Goal: Share content: Share content

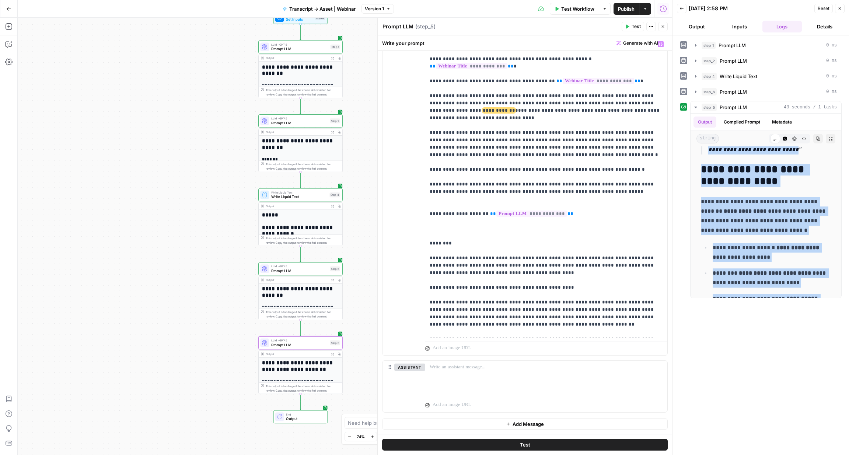
scroll to position [1863, 0]
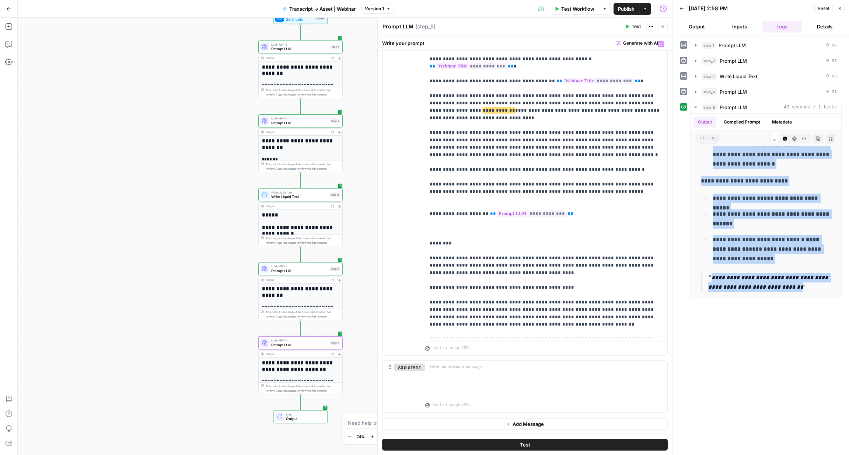
drag, startPoint x: 703, startPoint y: 159, endPoint x: 805, endPoint y: 363, distance: 227.7
click at [805, 363] on div "**********" at bounding box center [761, 245] width 162 height 412
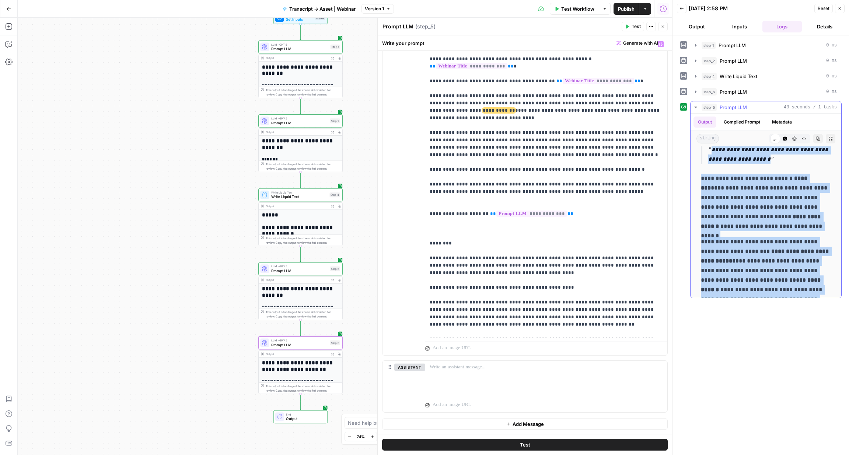
scroll to position [1478, 0]
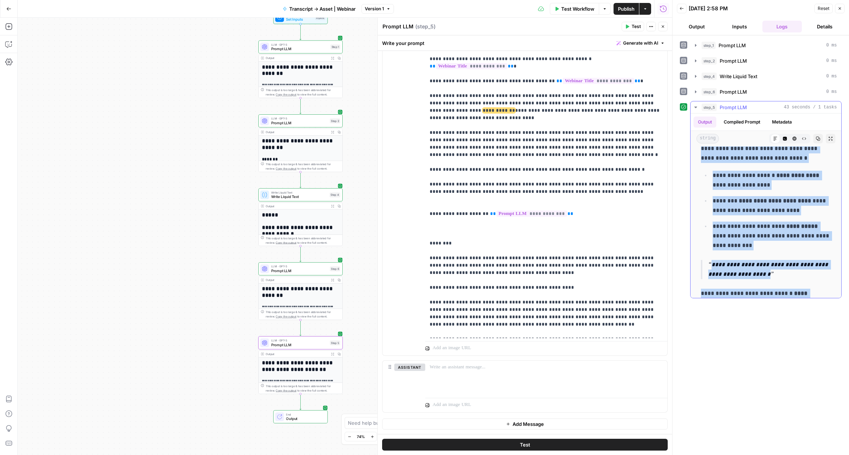
copy div "**********"
click at [626, 9] on span "Publish" at bounding box center [626, 8] width 17 height 7
click at [645, 9] on icon "button" at bounding box center [645, 8] width 2 height 1
click at [568, 33] on header "Prompt LLM Prompt LLM ( step_5 ) Test Actions Close" at bounding box center [525, 27] width 294 height 18
click at [607, 10] on button "Options" at bounding box center [605, 9] width 12 height 12
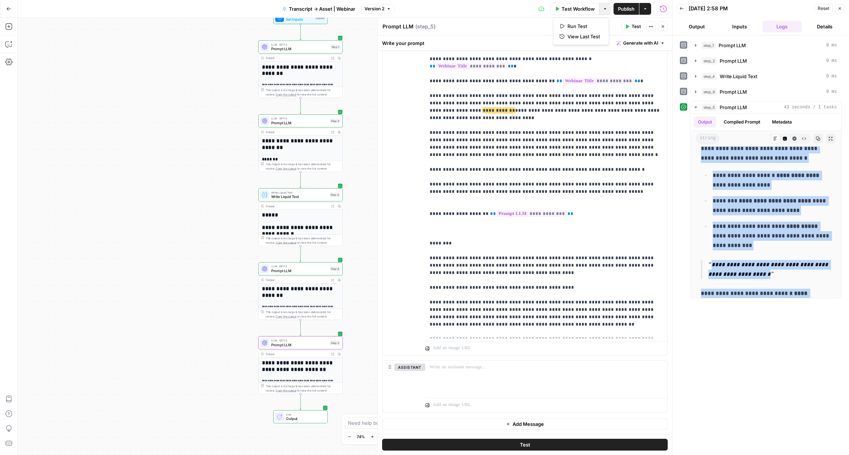
click at [839, 8] on icon "button" at bounding box center [840, 8] width 4 height 4
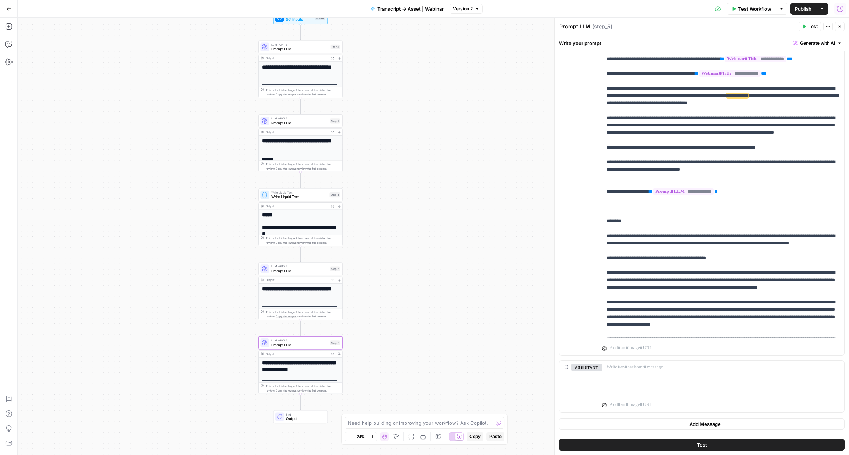
click at [422, 8] on span "Transcript -> Asset | Webinar" at bounding box center [410, 8] width 66 height 7
click at [6, 13] on button "Go Back" at bounding box center [8, 8] width 13 height 13
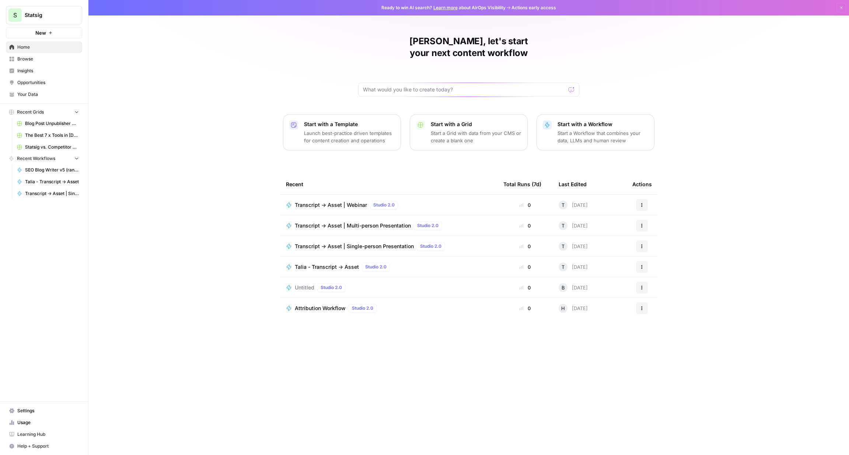
click at [640, 203] on icon "button" at bounding box center [642, 205] width 4 height 4
click at [312, 201] on span "Transcript -> Asset | Webinar" at bounding box center [331, 204] width 72 height 7
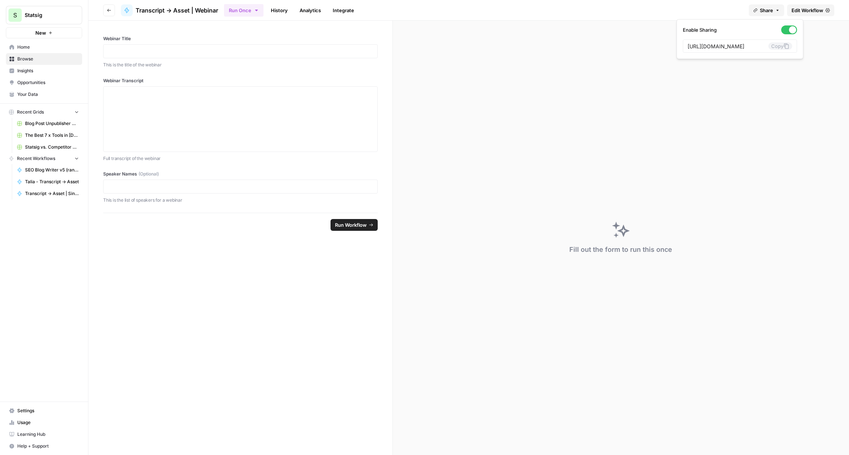
click at [766, 6] on button "Share" at bounding box center [766, 10] width 35 height 12
click at [732, 47] on input "[URL][DOMAIN_NAME]" at bounding box center [728, 46] width 81 height 7
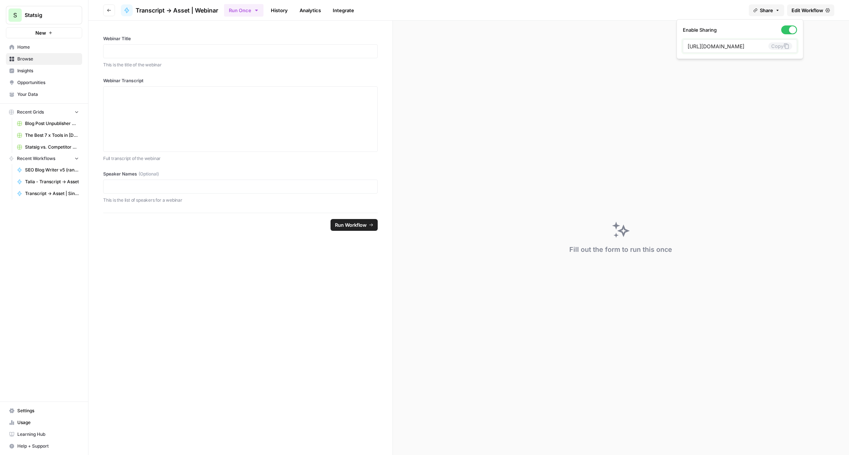
scroll to position [0, 0]
click at [783, 46] on icon at bounding box center [786, 46] width 6 height 6
